Goal: Task Accomplishment & Management: Manage account settings

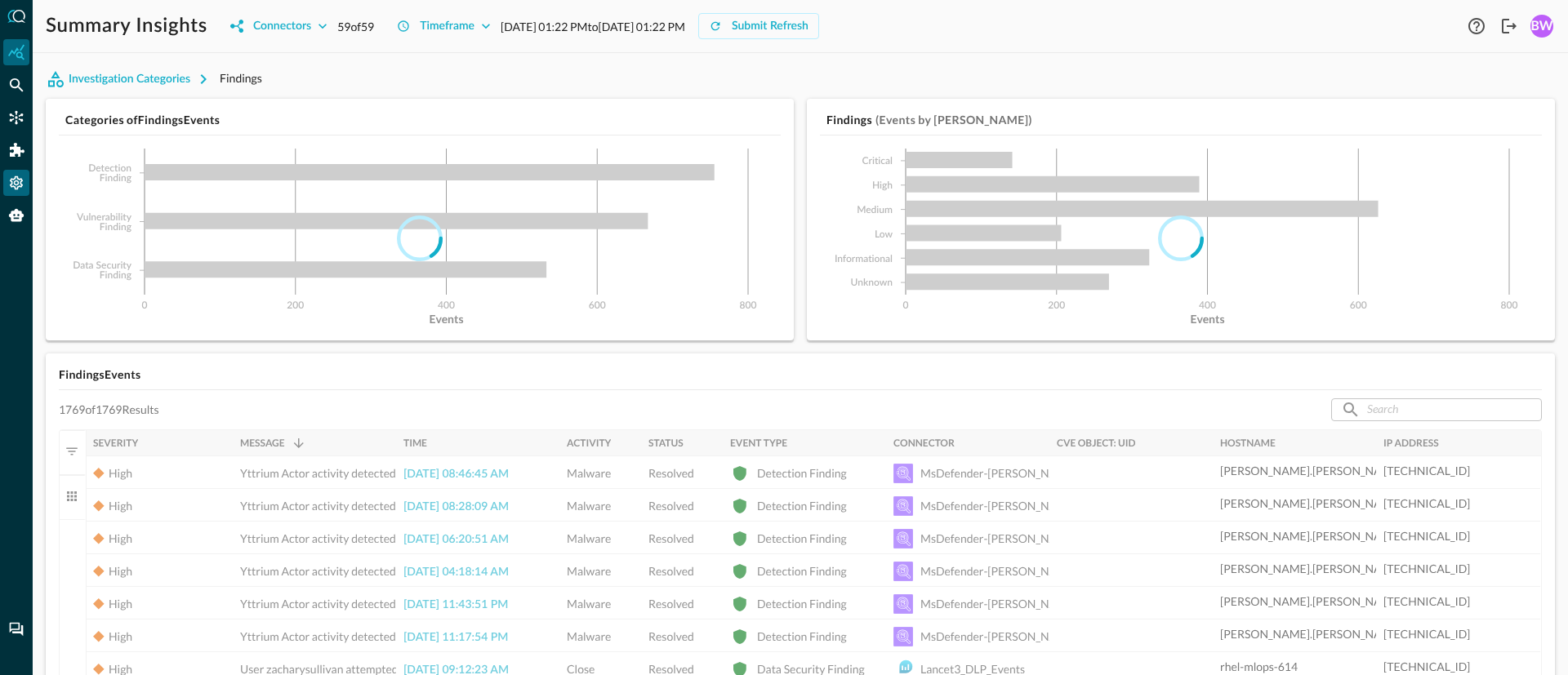
click at [9, 183] on icon "Settings" at bounding box center [16, 182] width 16 height 16
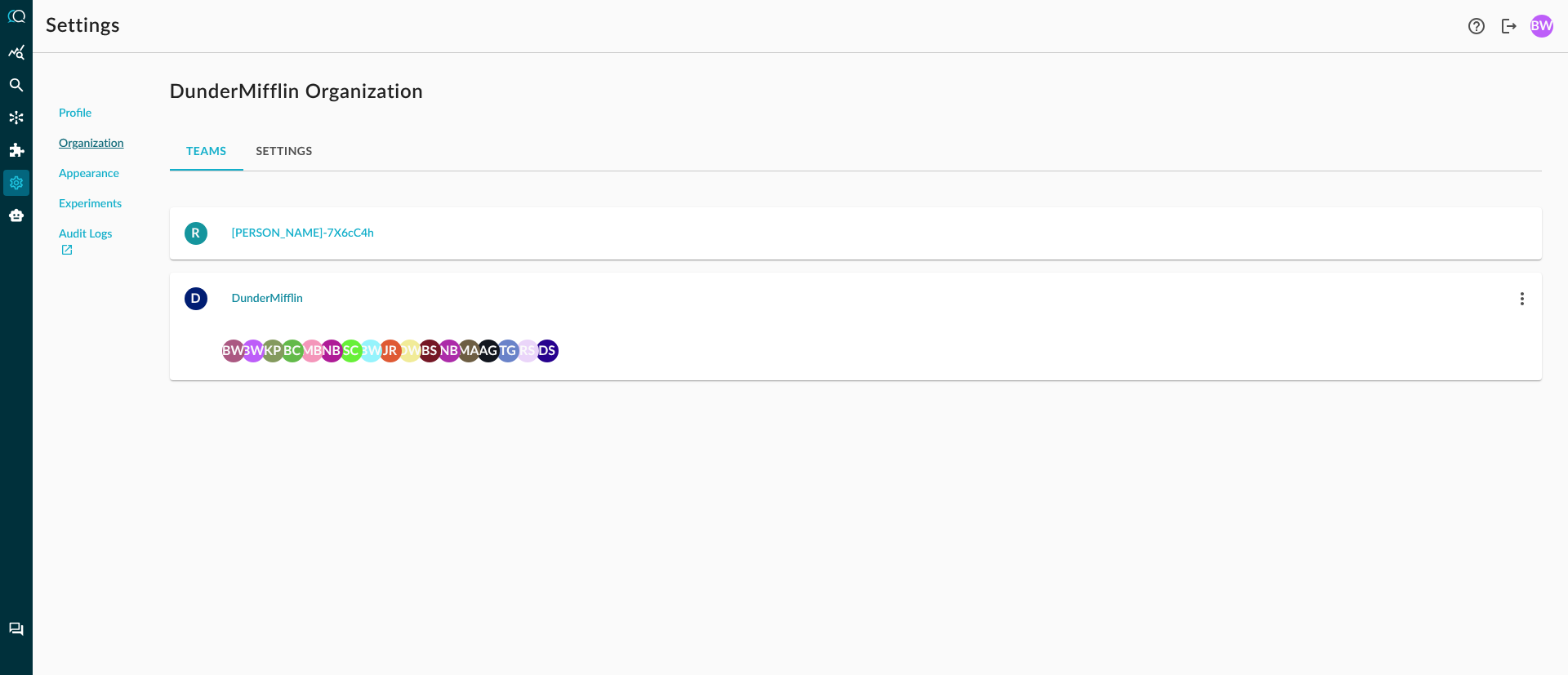
click at [272, 298] on div "DunderMifflin" at bounding box center [268, 299] width 71 height 21
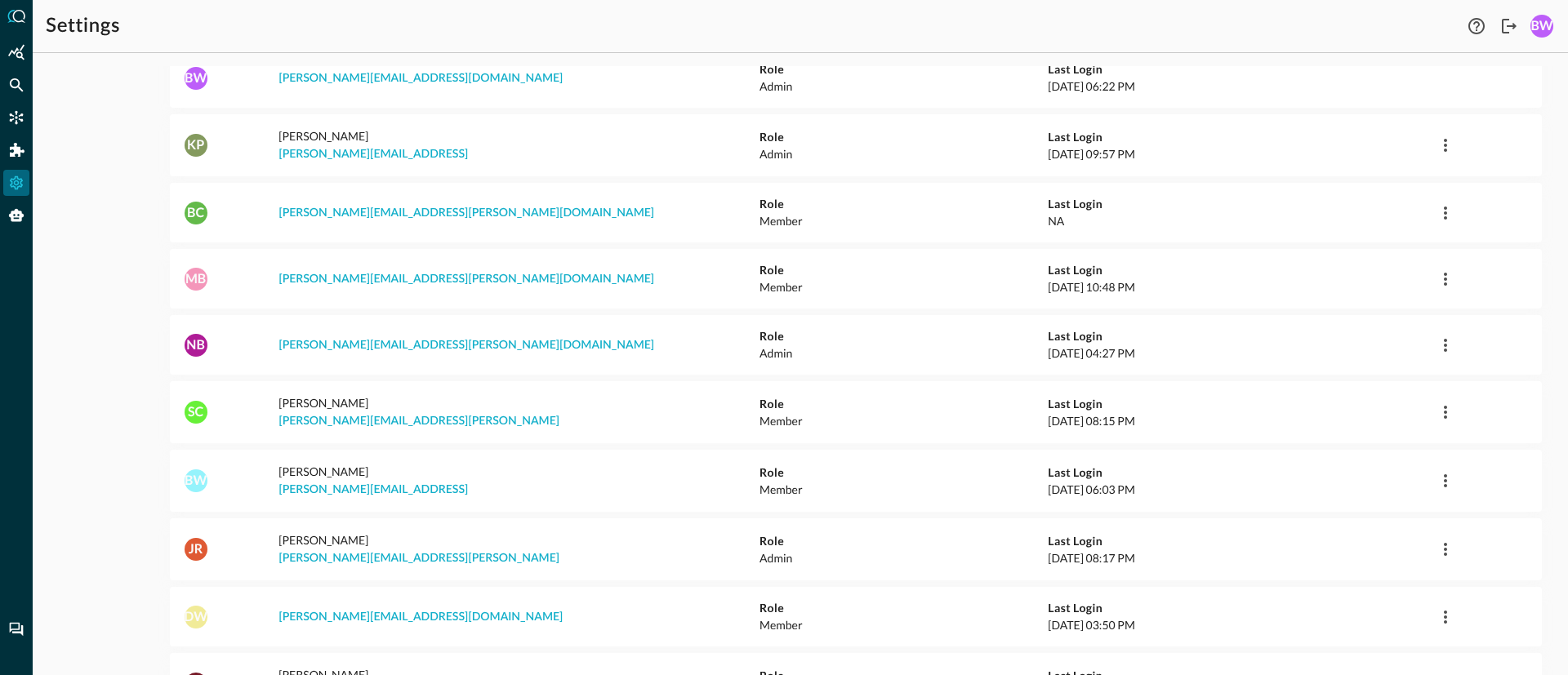
scroll to position [317, 0]
click at [1445, 469] on icon "button" at bounding box center [1445, 479] width 20 height 20
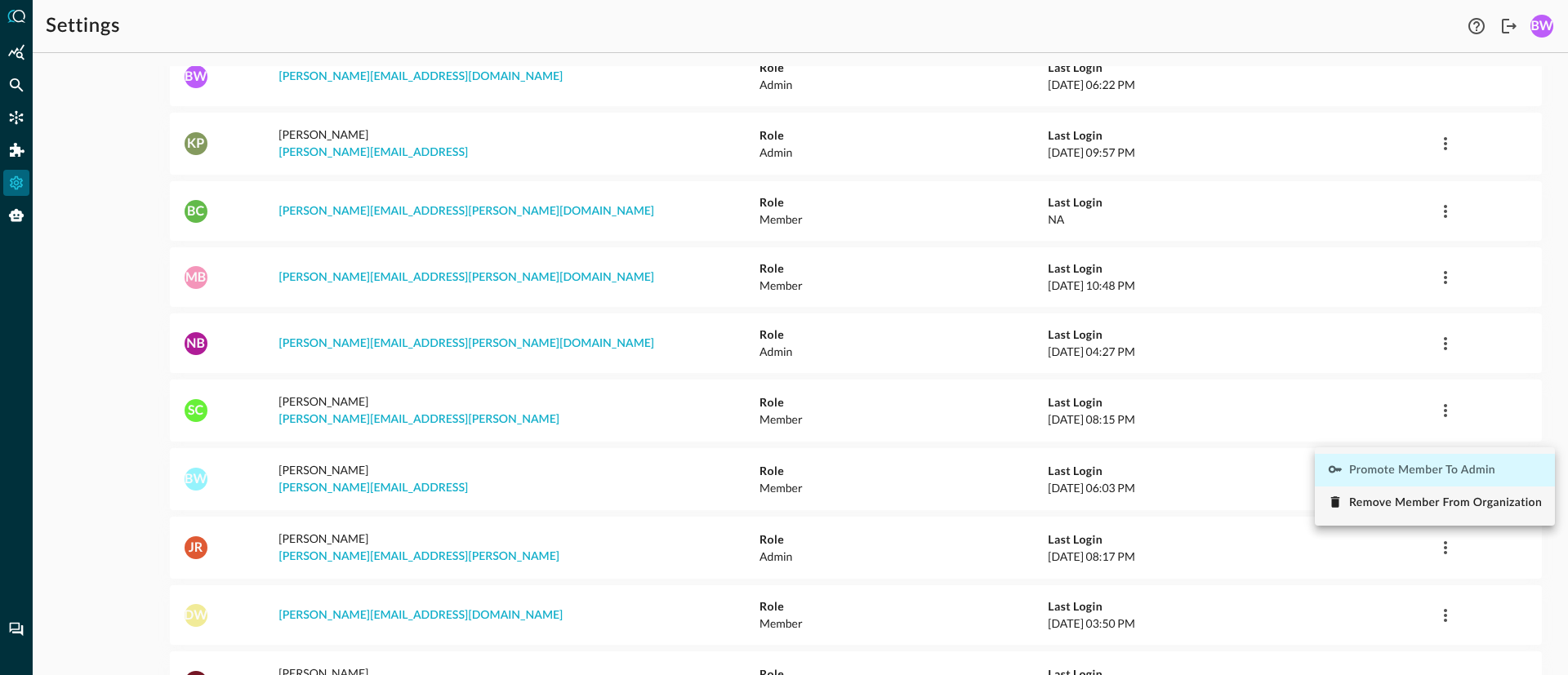
click at [1385, 468] on span "Promote Member to Admin" at bounding box center [1422, 470] width 147 height 11
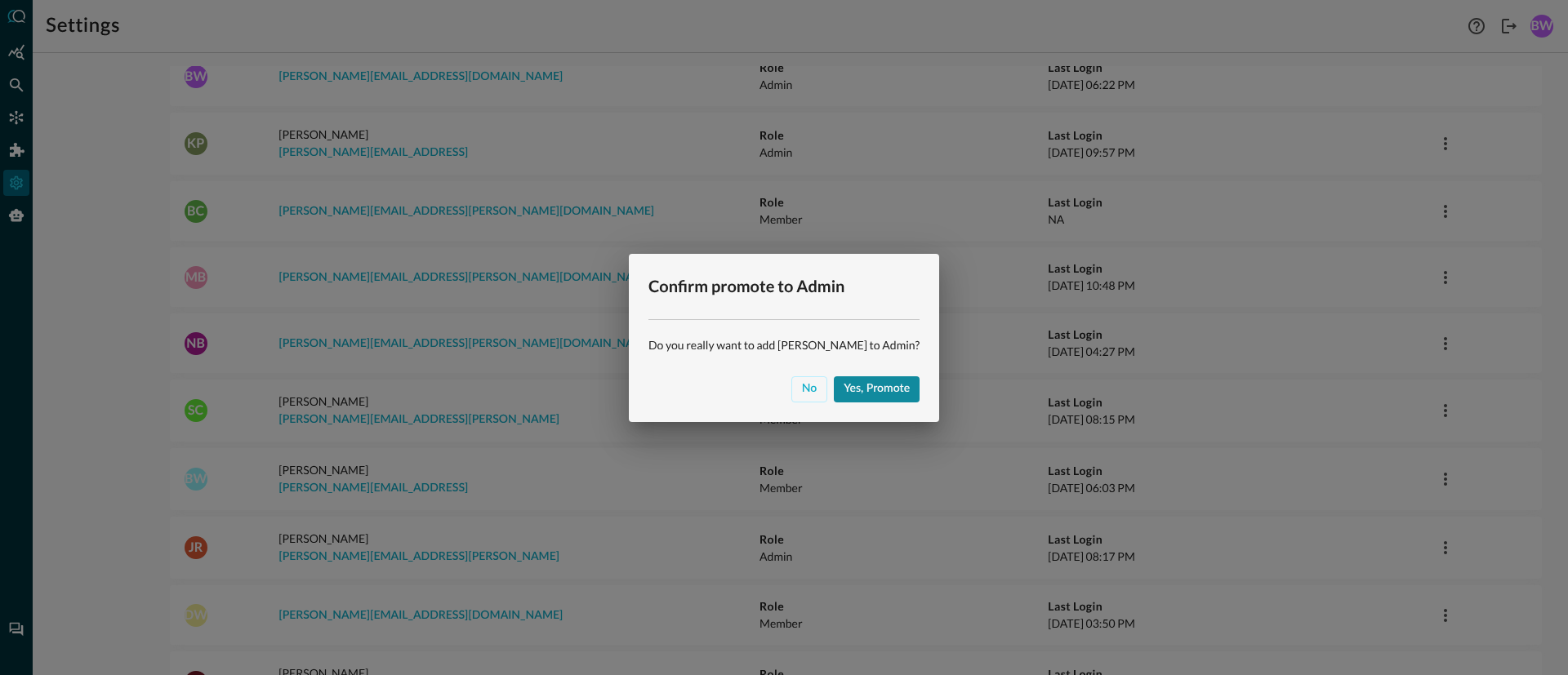
click at [846, 395] on div "Yes, promote" at bounding box center [877, 389] width 66 height 21
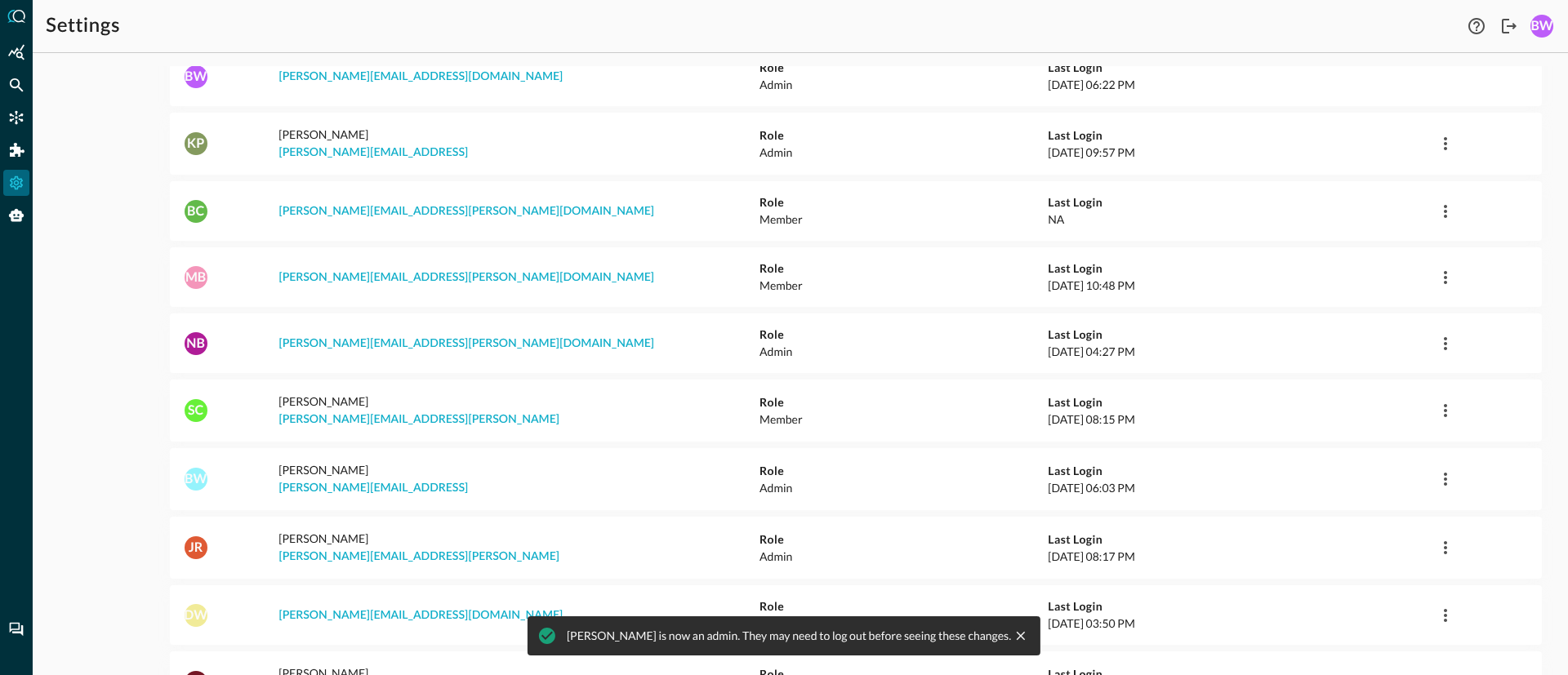
scroll to position [0, 0]
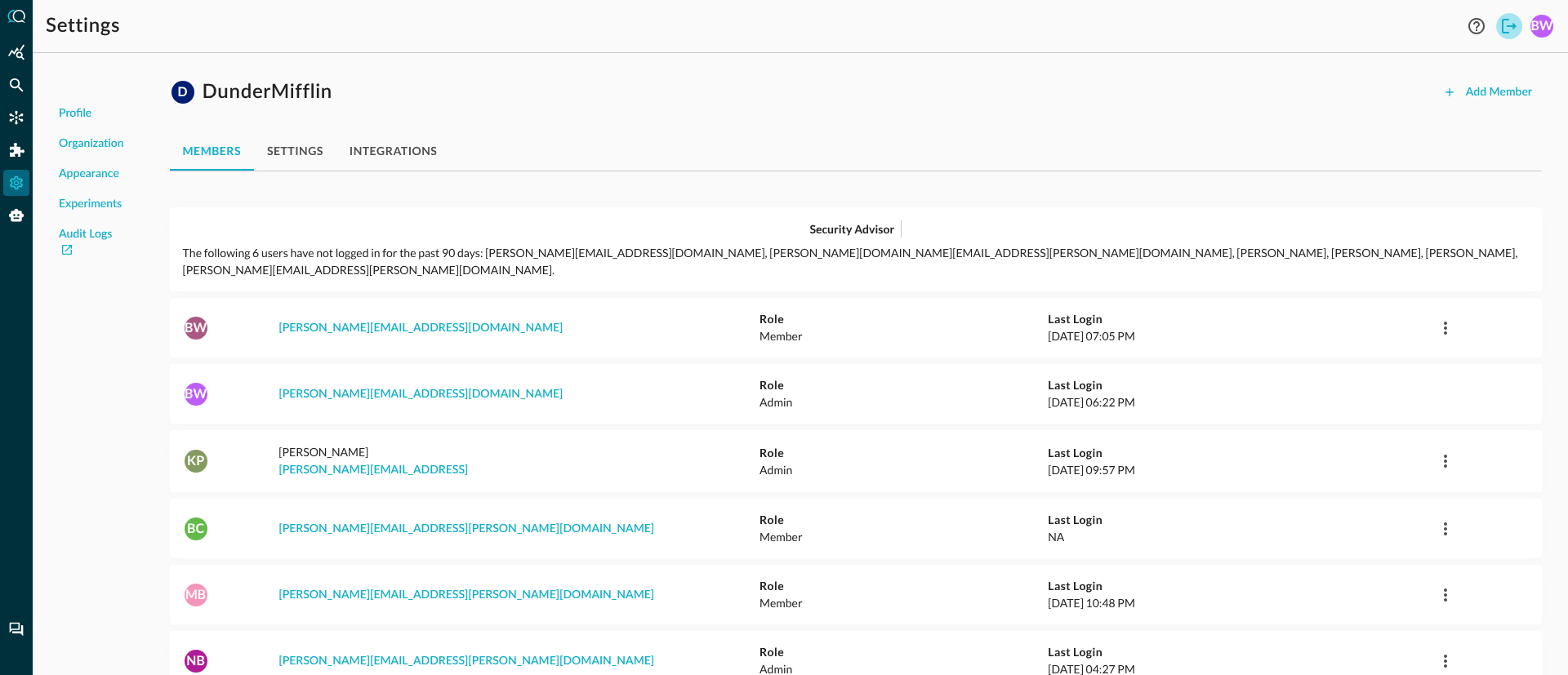
click at [1508, 31] on icon "Logout" at bounding box center [1509, 25] width 20 height 20
